Goal: Information Seeking & Learning: Check status

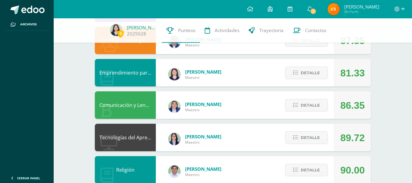
scroll to position [135, 0]
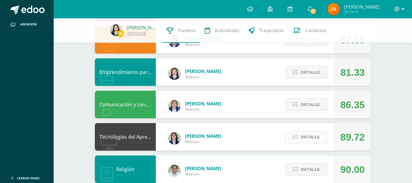
click at [306, 142] on span "Detalle" at bounding box center [310, 136] width 19 height 11
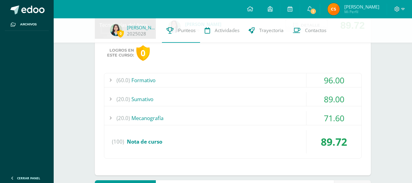
scroll to position [247, 0]
click at [306, 142] on div "(100) Nota de curso" at bounding box center [232, 140] width 257 height 23
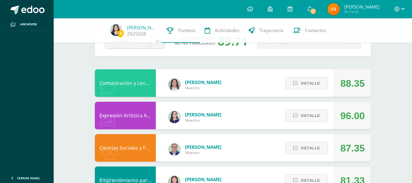
scroll to position [17, 0]
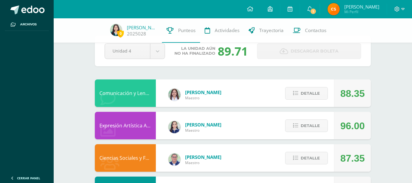
click at [303, 150] on div "Detalle" at bounding box center [305, 157] width 58 height 27
click at [301, 154] on span "Detalle" at bounding box center [310, 157] width 19 height 11
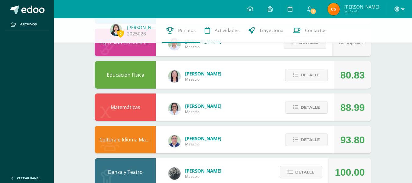
scroll to position [697, 0]
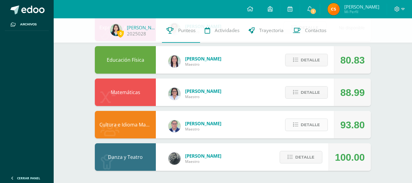
click at [301, 129] on span "Detalle" at bounding box center [310, 124] width 19 height 11
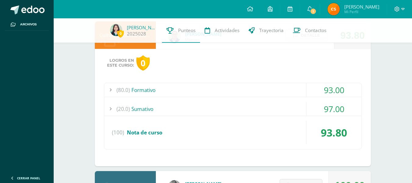
scroll to position [814, 0]
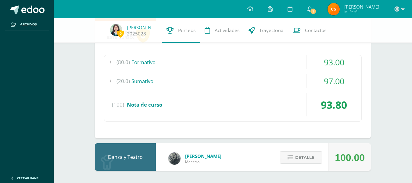
click at [186, 70] on div "(80.0) Formativo 93.00 Mi historia en la feria 90.00" at bounding box center [233, 88] width 258 height 66
click at [175, 62] on div "(80.0) Formativo" at bounding box center [232, 62] width 257 height 14
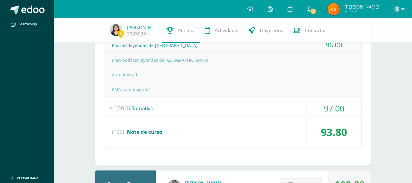
scroll to position [875, 0]
drag, startPoint x: 132, startPoint y: 75, endPoint x: 111, endPoint y: 75, distance: 20.7
click at [111, 75] on div "Autobiografía" at bounding box center [232, 74] width 257 height 14
click at [108, 76] on div "Autobiografía" at bounding box center [232, 74] width 257 height 14
click at [97, 83] on div "Logros en este curso: 0 (80.0) Formativo 93.00 Mi historia en la feria" at bounding box center [233, 62] width 276 height 205
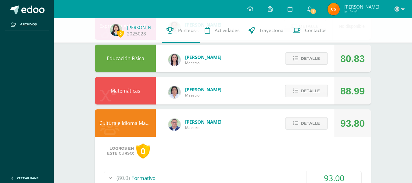
scroll to position [701, 0]
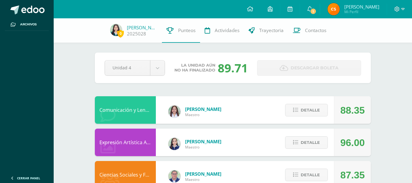
scroll to position [405, 0]
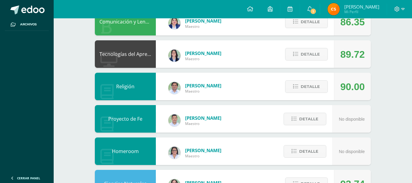
scroll to position [222, 0]
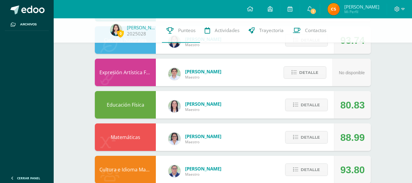
scroll to position [405, 0]
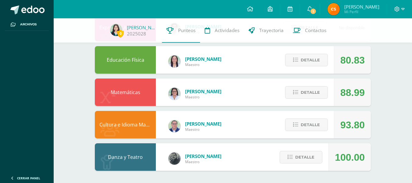
click at [185, 159] on span "Maestro" at bounding box center [203, 161] width 36 height 5
click at [286, 152] on button "Detalle" at bounding box center [300, 157] width 43 height 12
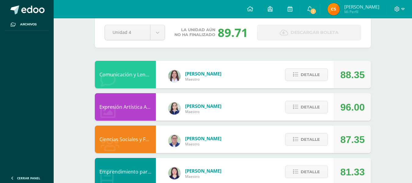
scroll to position [125, 0]
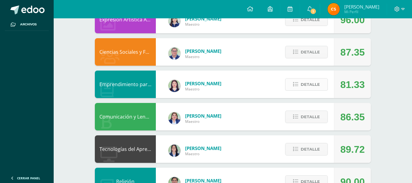
click at [305, 89] on span "Detalle" at bounding box center [310, 84] width 19 height 11
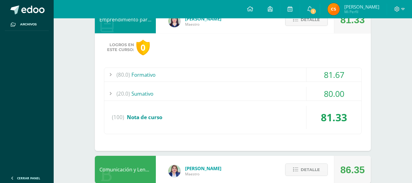
scroll to position [201, 0]
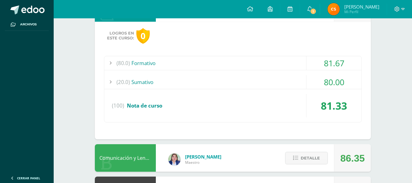
click at [293, 85] on div "(20.0) [GEOGRAPHIC_DATA]" at bounding box center [232, 82] width 257 height 14
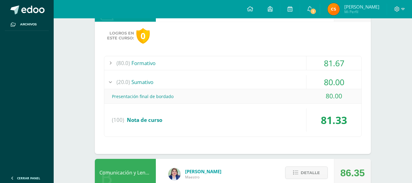
click at [140, 61] on div "(80.0) Formativo" at bounding box center [232, 63] width 257 height 14
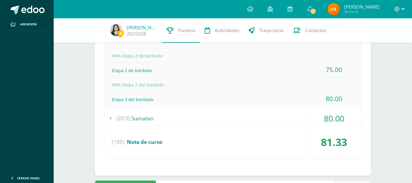
scroll to position [249, 0]
click at [148, 123] on div "(20.0) [GEOGRAPHIC_DATA]" at bounding box center [232, 119] width 257 height 14
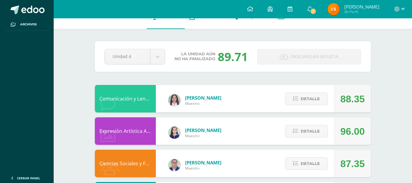
scroll to position [0, 0]
